Goal: Find specific page/section: Find specific page/section

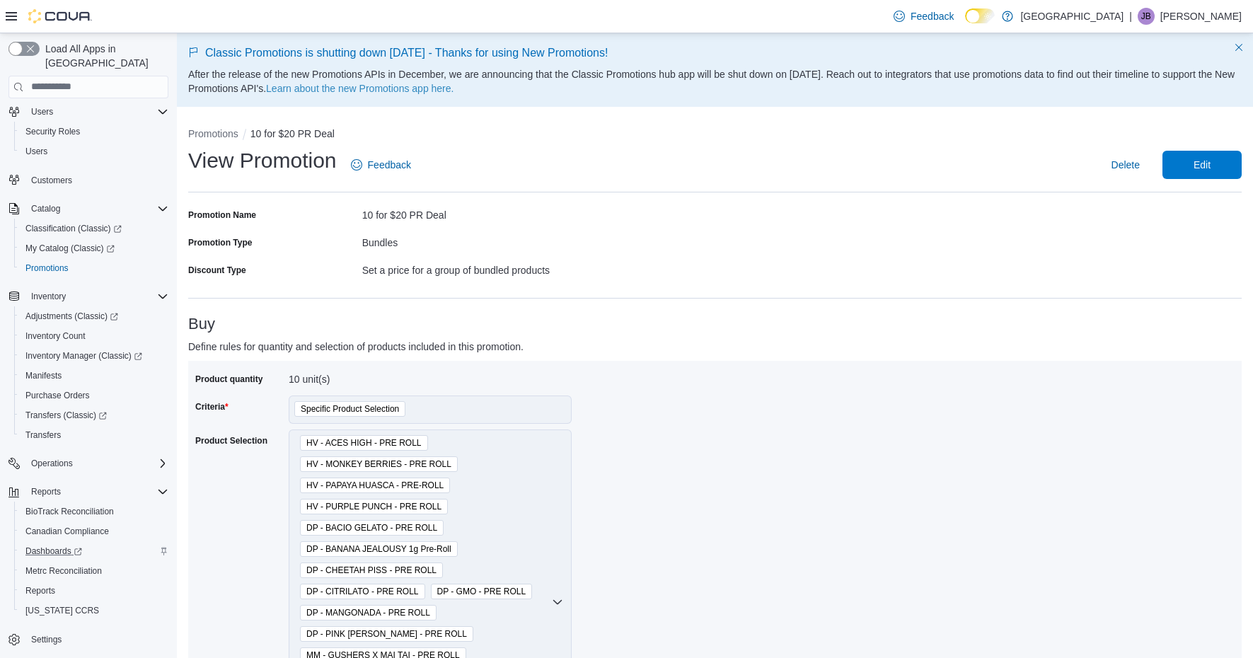
scroll to position [34, 0]
click at [51, 585] on span "Reports" at bounding box center [40, 590] width 30 height 11
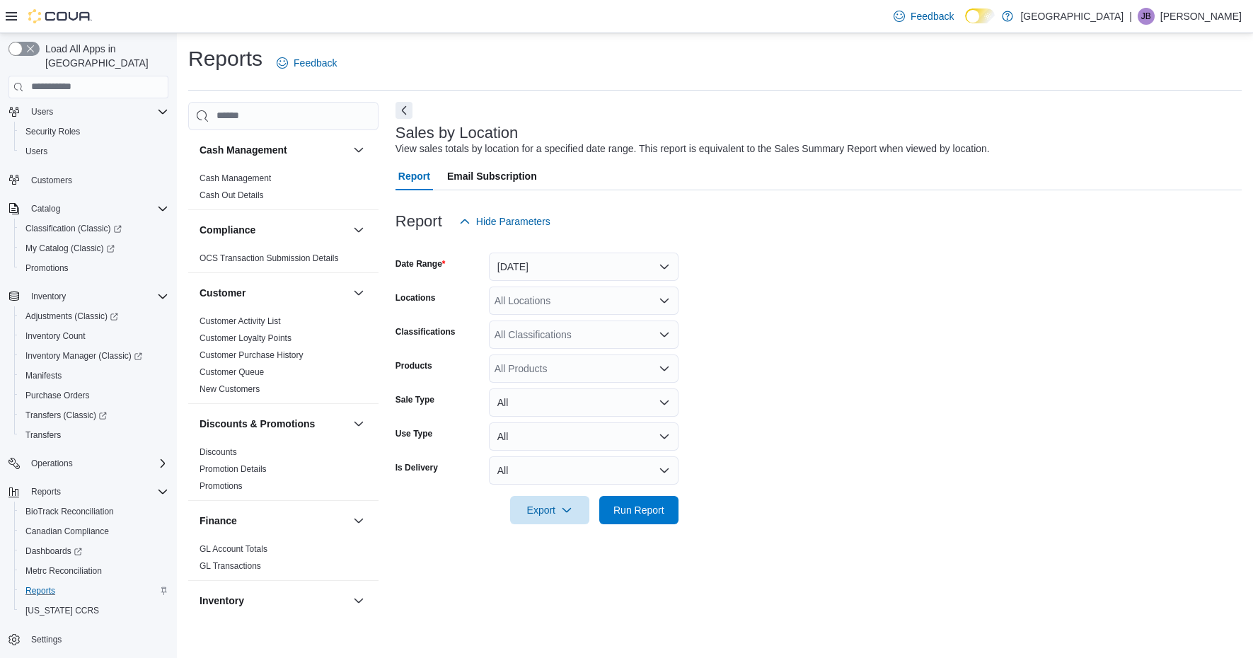
click at [609, 264] on button "[DATE]" at bounding box center [584, 267] width 190 height 28
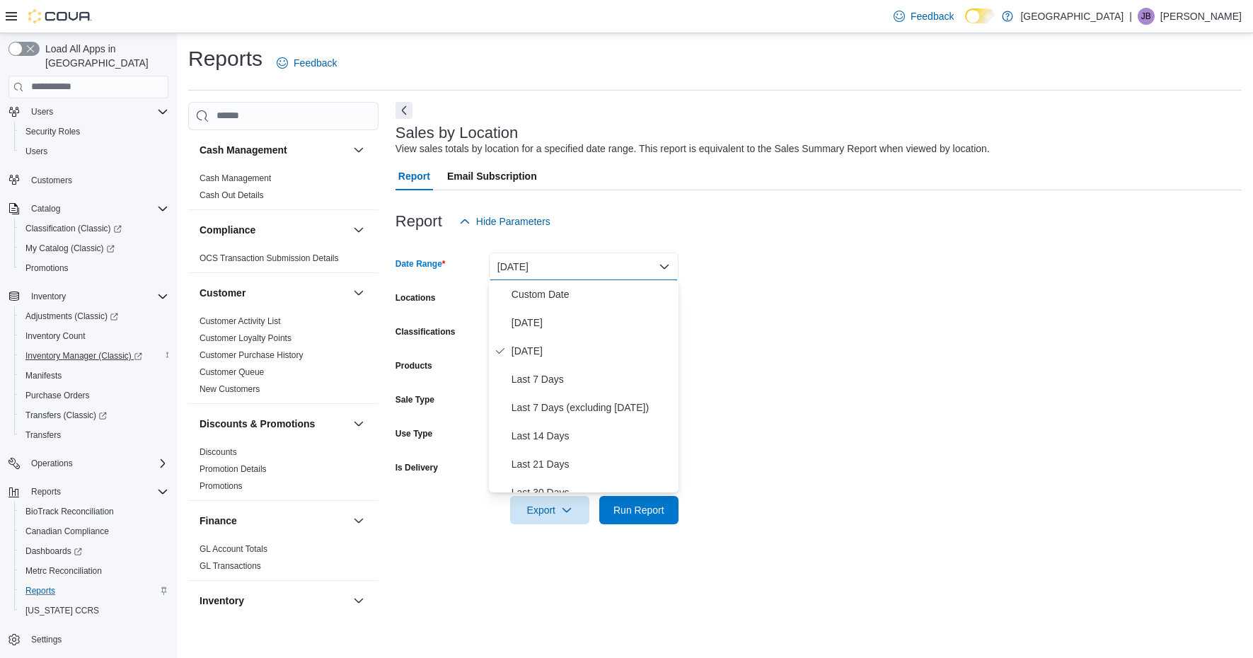
click at [71, 350] on span "Inventory Manager (Classic)" at bounding box center [83, 355] width 117 height 11
